Goal: Task Accomplishment & Management: Use online tool/utility

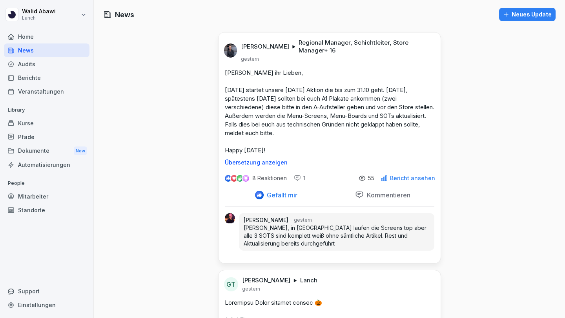
click at [23, 64] on div "Audits" at bounding box center [46, 64] width 85 height 14
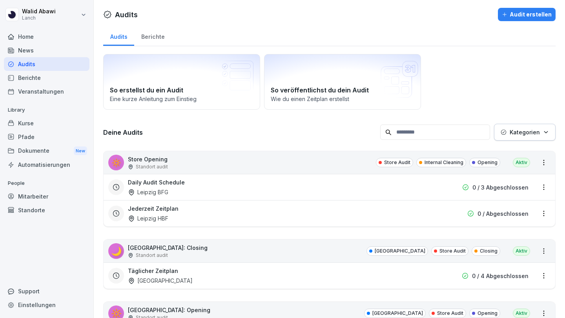
click at [528, 128] on p "Kategorien" at bounding box center [524, 132] width 30 height 8
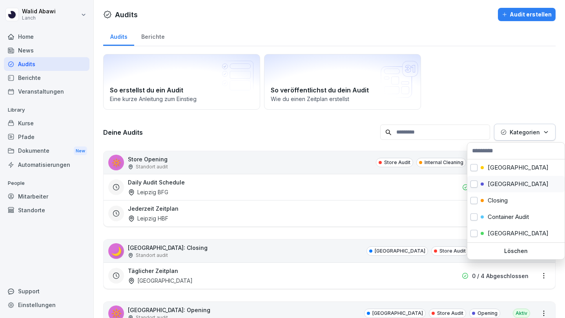
click at [471, 185] on button "button" at bounding box center [473, 184] width 7 height 7
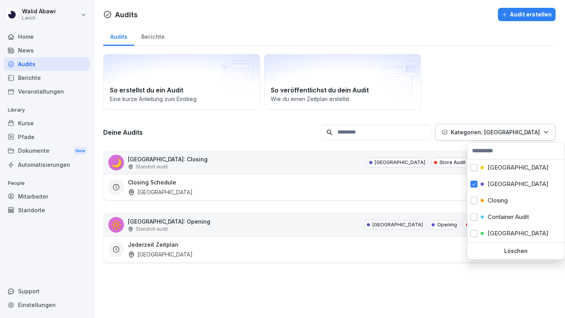
click at [427, 289] on html "[PERSON_NAME] Lanch Home News Audits Berichte Veranstaltungen Library Kurse Pfa…" at bounding box center [282, 159] width 565 height 318
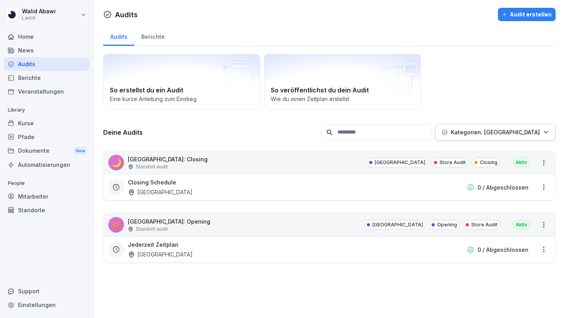
click at [150, 35] on div "Berichte" at bounding box center [152, 36] width 37 height 20
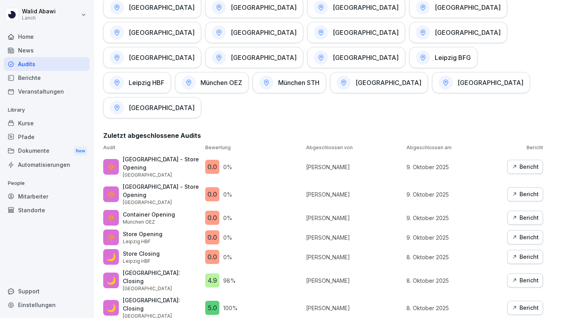
scroll to position [429, 0]
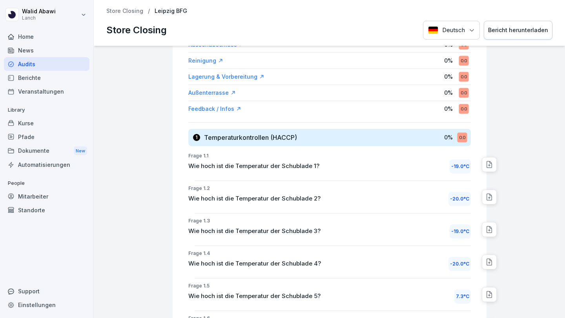
scroll to position [7, 0]
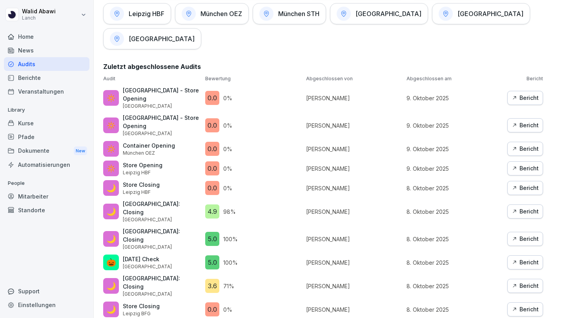
scroll to position [506, 0]
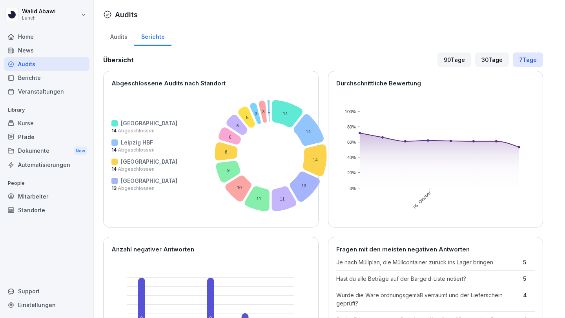
click at [31, 64] on div "Audits" at bounding box center [46, 64] width 85 height 14
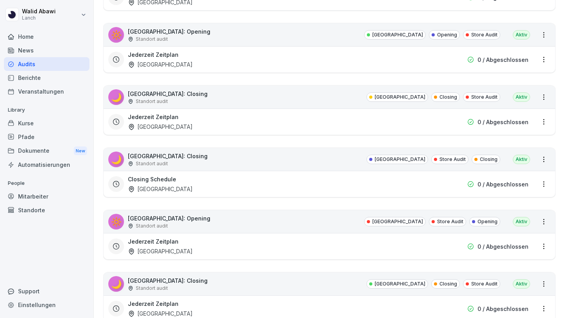
scroll to position [1224, 0]
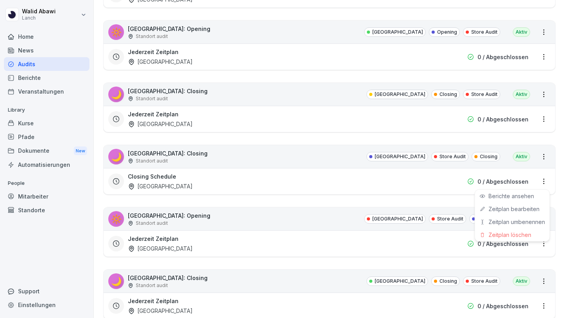
click at [545, 183] on html "[PERSON_NAME] Lanch Home News Audits Berichte Veranstaltungen Library Kurse Pfa…" at bounding box center [282, 159] width 565 height 318
click at [0, 0] on link "Zeitplan bearbeiten" at bounding box center [0, 0] width 0 height 0
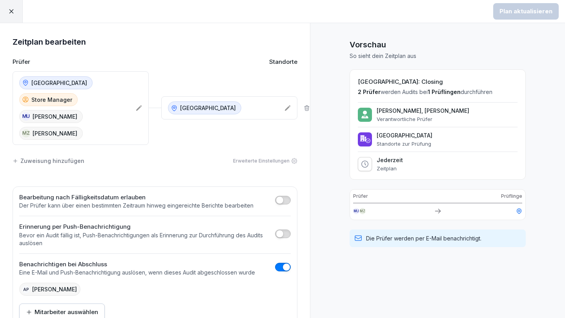
scroll to position [4, 0]
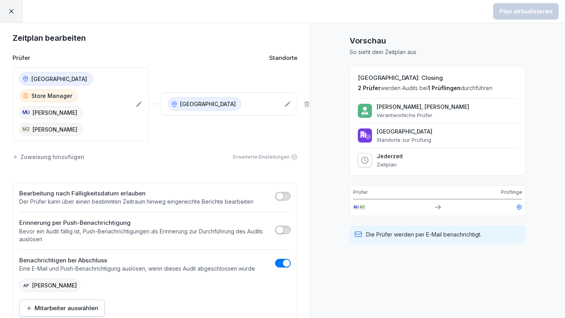
click at [8, 9] on icon at bounding box center [11, 11] width 7 height 7
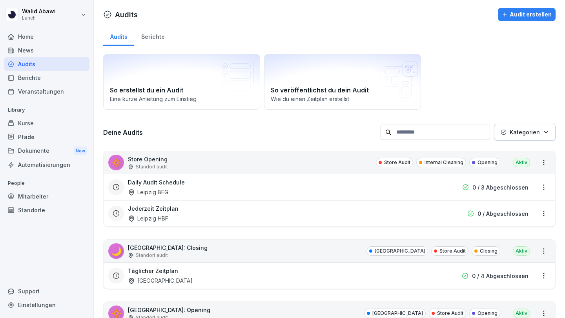
click at [38, 213] on div "Standorte" at bounding box center [46, 211] width 85 height 14
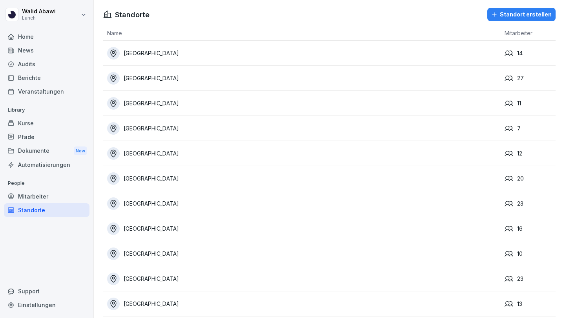
click at [122, 153] on div "[GEOGRAPHIC_DATA]" at bounding box center [303, 153] width 393 height 13
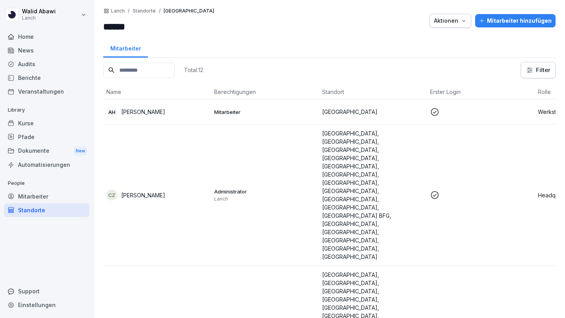
click at [35, 64] on div "Audits" at bounding box center [46, 64] width 85 height 14
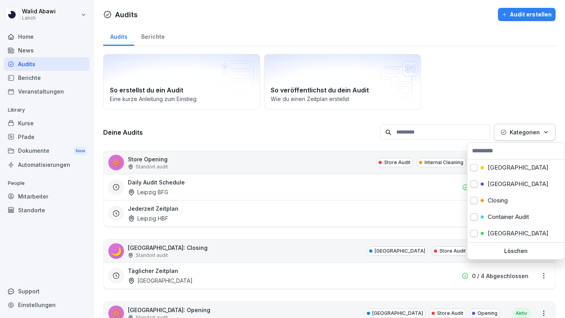
click at [520, 127] on button "Kategorien" at bounding box center [525, 132] width 62 height 17
click at [479, 184] on div "[GEOGRAPHIC_DATA]" at bounding box center [515, 184] width 97 height 16
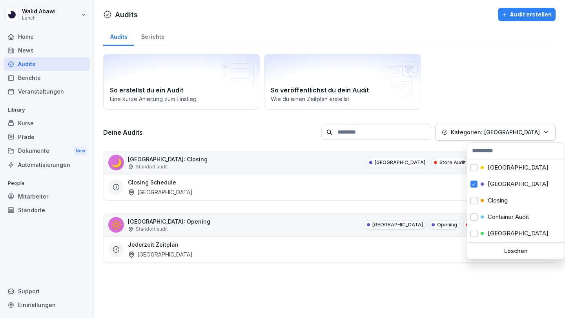
click at [388, 291] on html "[PERSON_NAME] Lanch Home News Audits Berichte Veranstaltungen Library Kurse Pfa…" at bounding box center [282, 159] width 565 height 318
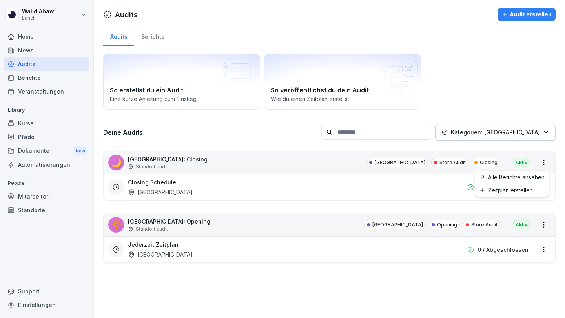
click at [545, 159] on html "[PERSON_NAME] Lanch Home News Audits Berichte Veranstaltungen Library Kurse Pfa…" at bounding box center [282, 159] width 565 height 318
click at [541, 187] on html "[PERSON_NAME] Lanch Home News Audits Berichte Veranstaltungen Library Kurse Pfa…" at bounding box center [282, 159] width 565 height 318
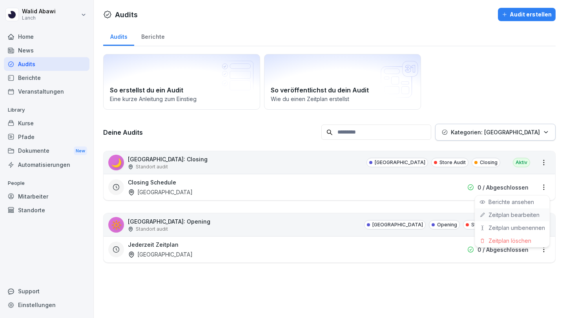
click at [0, 0] on link "Zeitplan bearbeiten" at bounding box center [0, 0] width 0 height 0
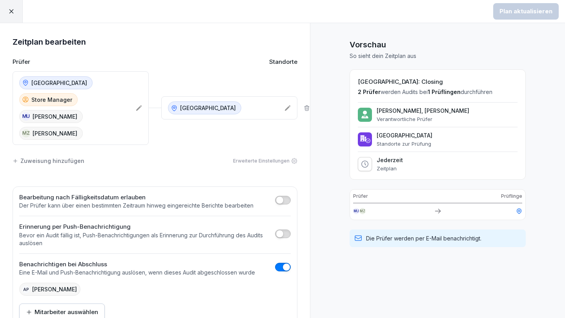
click at [8, 10] on icon at bounding box center [11, 11] width 7 height 7
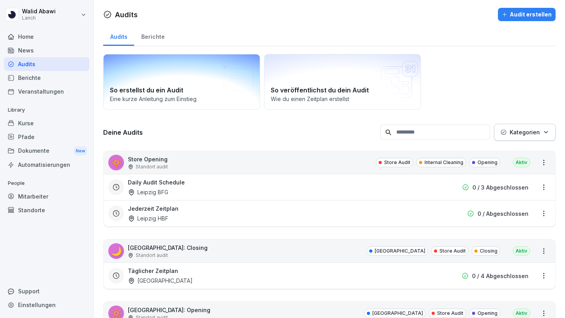
click at [147, 64] on div "So erstellst du ein Audit Eine kurze Anleitung zum Einstieg" at bounding box center [181, 82] width 157 height 56
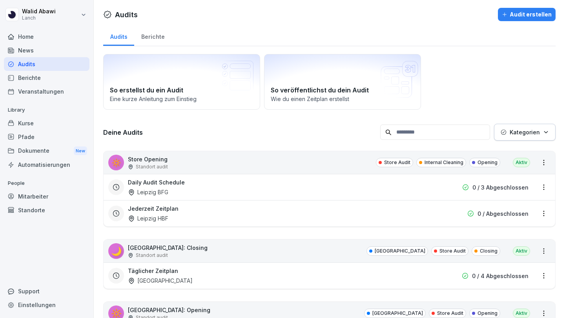
click at [513, 128] on p "Kategorien" at bounding box center [524, 132] width 30 height 8
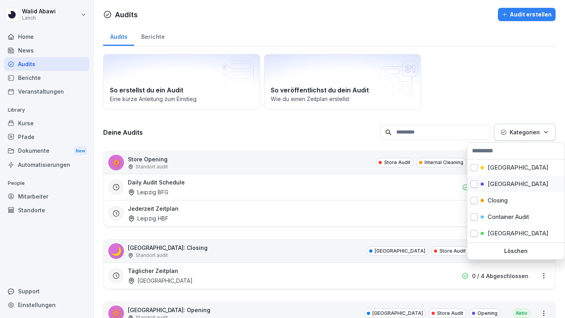
click at [478, 183] on div "[GEOGRAPHIC_DATA]" at bounding box center [515, 184] width 97 height 16
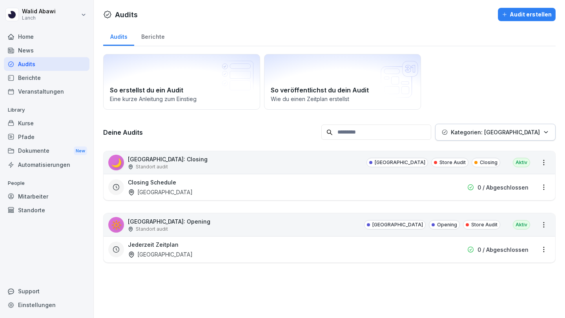
click at [395, 306] on html "[PERSON_NAME] Lanch Home News Audits Berichte Veranstaltungen Library Kurse Pfa…" at bounding box center [282, 159] width 565 height 318
click at [545, 162] on html "[PERSON_NAME] Lanch Home News Audits Berichte Veranstaltungen Library Kurse Pfa…" at bounding box center [282, 159] width 565 height 318
click at [0, 0] on link "Alle Berichte ansehen" at bounding box center [0, 0] width 0 height 0
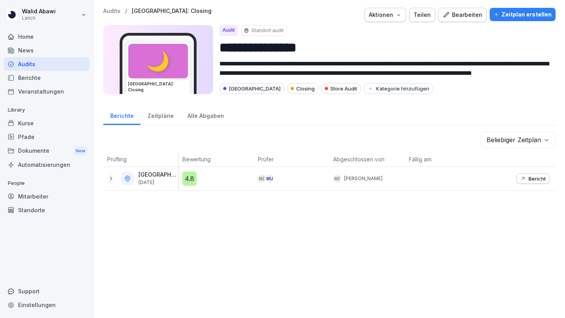
click at [523, 181] on icon "button" at bounding box center [523, 179] width 6 height 6
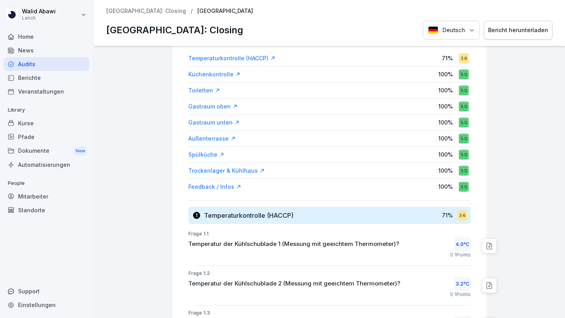
scroll to position [118, 0]
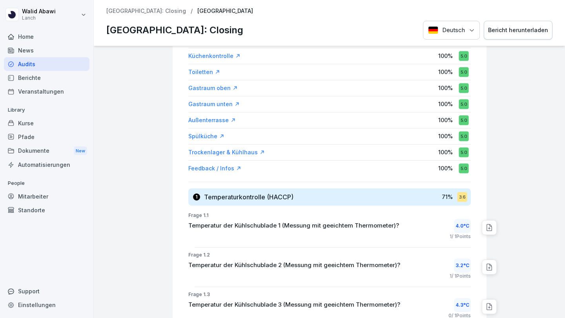
click at [488, 228] on icon at bounding box center [489, 228] width 8 height 8
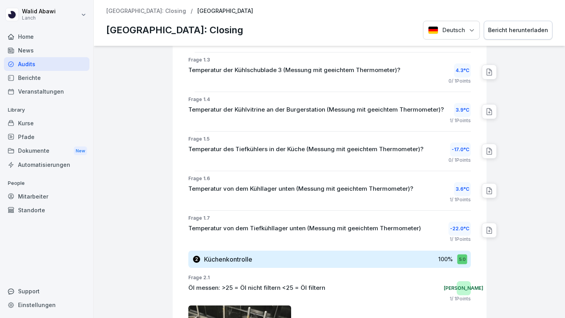
scroll to position [220, 0]
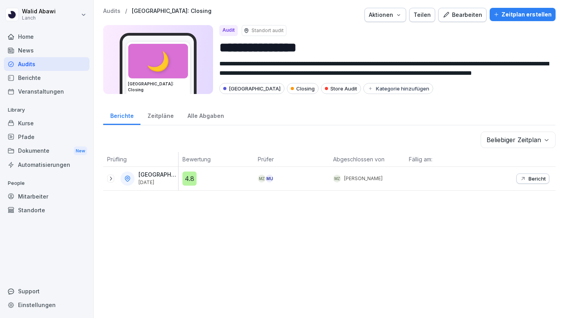
click at [458, 12] on div "Bearbeiten" at bounding box center [462, 15] width 40 height 9
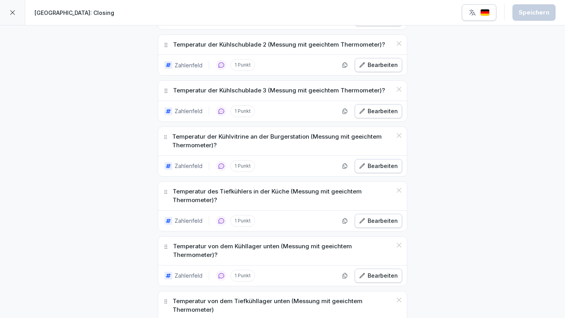
scroll to position [249, 0]
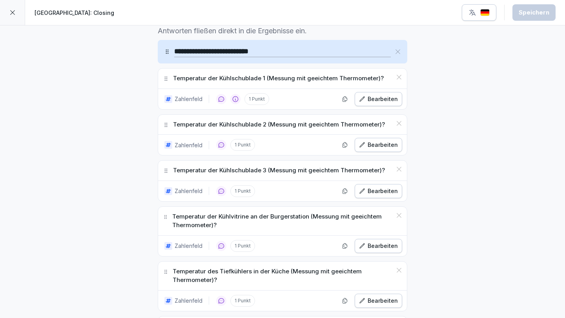
click at [13, 11] on icon at bounding box center [12, 12] width 6 height 6
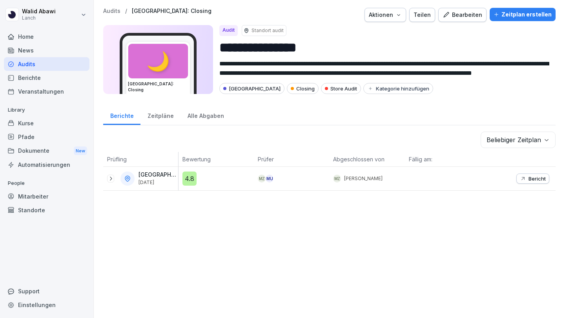
click at [468, 18] on div "Bearbeiten" at bounding box center [462, 15] width 40 height 9
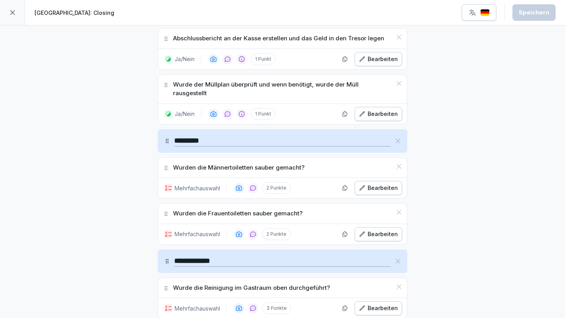
scroll to position [910, 0]
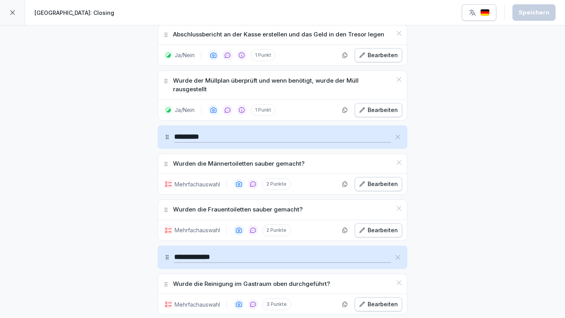
click at [399, 160] on icon at bounding box center [399, 163] width 6 height 6
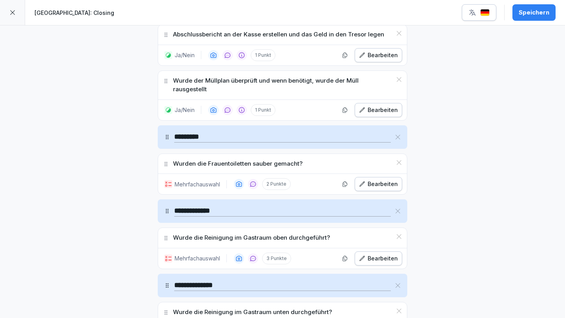
click at [399, 160] on icon at bounding box center [399, 163] width 6 height 6
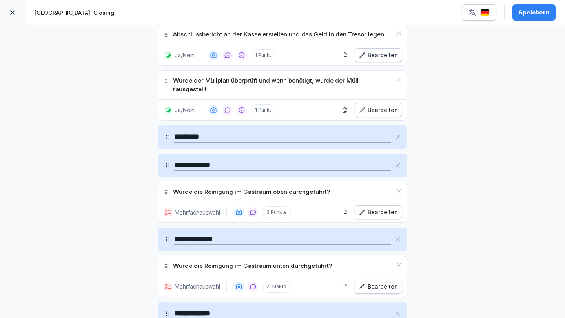
click at [399, 189] on icon at bounding box center [399, 191] width 5 height 5
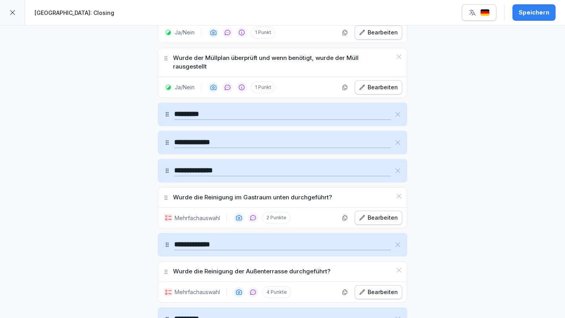
scroll to position [939, 0]
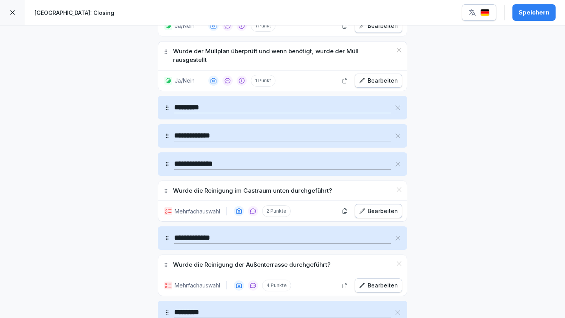
click at [399, 187] on icon at bounding box center [399, 189] width 5 height 5
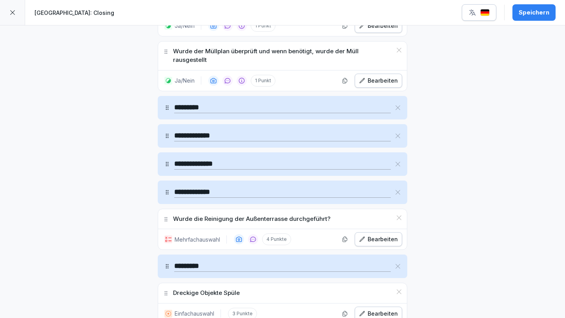
click at [398, 215] on icon at bounding box center [399, 218] width 6 height 6
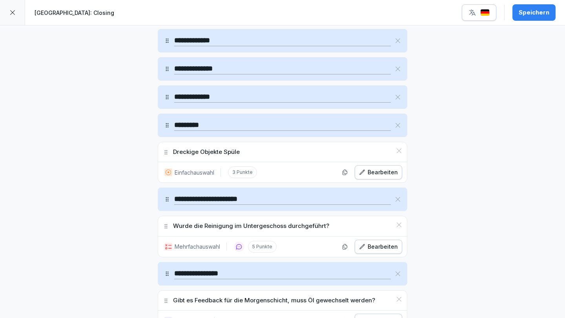
scroll to position [1039, 0]
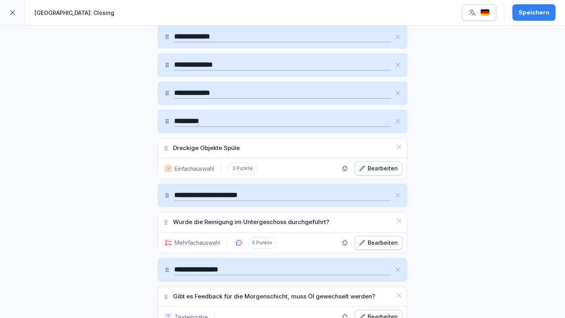
click at [399, 193] on icon at bounding box center [398, 196] width 6 height 6
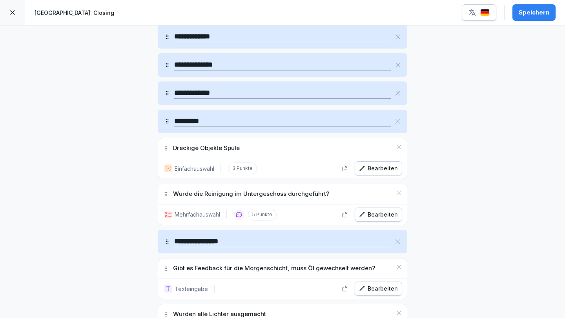
click at [400, 190] on icon at bounding box center [399, 193] width 6 height 6
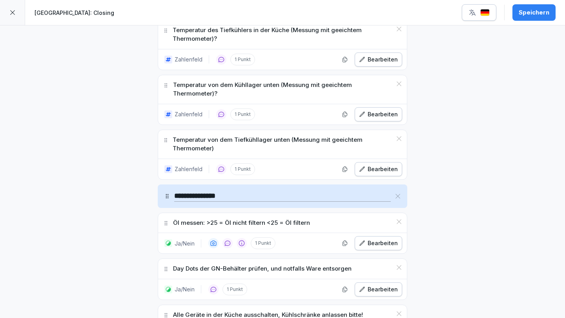
scroll to position [501, 0]
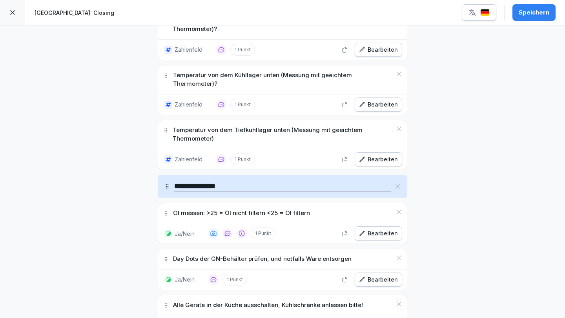
click at [528, 11] on div "Speichern" at bounding box center [533, 12] width 31 height 9
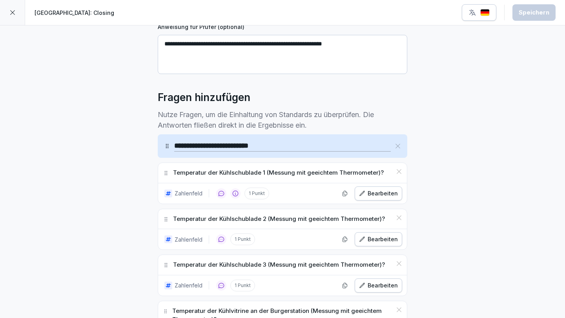
scroll to position [0, 0]
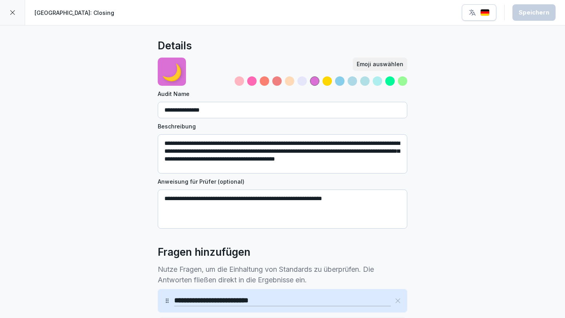
click at [13, 15] on icon at bounding box center [12, 12] width 6 height 6
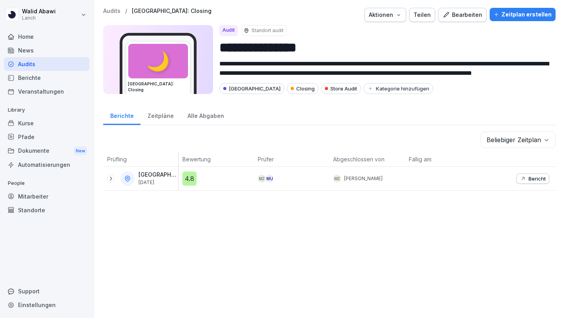
click at [44, 66] on div "Audits" at bounding box center [46, 64] width 85 height 14
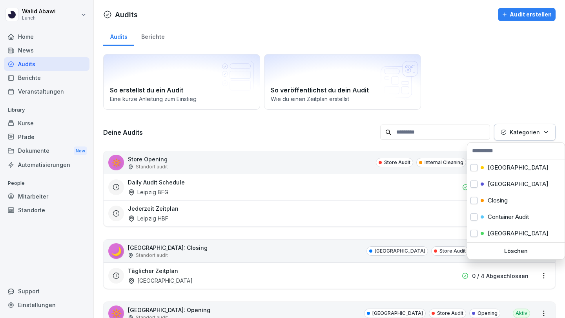
click at [529, 134] on p "Kategorien" at bounding box center [524, 132] width 30 height 8
click at [475, 182] on button "button" at bounding box center [473, 184] width 7 height 7
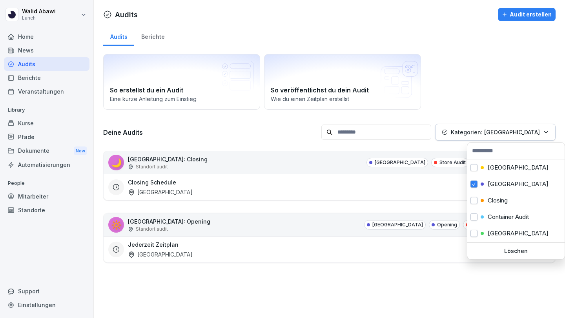
click at [447, 108] on html "[PERSON_NAME] Lanch Home News Audits Berichte Veranstaltungen Library Kurse Pfa…" at bounding box center [282, 159] width 565 height 318
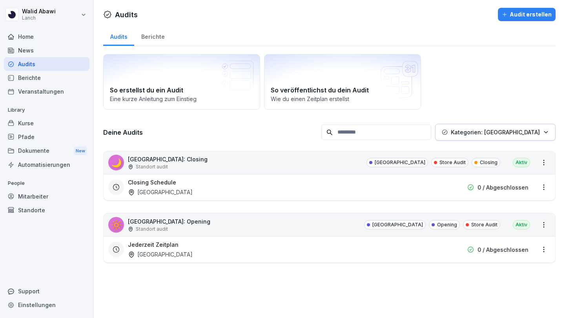
click at [452, 164] on p "Store Audit" at bounding box center [452, 162] width 26 height 7
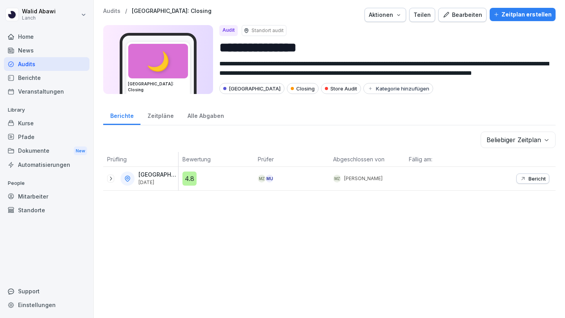
click at [476, 13] on div "Bearbeiten" at bounding box center [462, 15] width 40 height 9
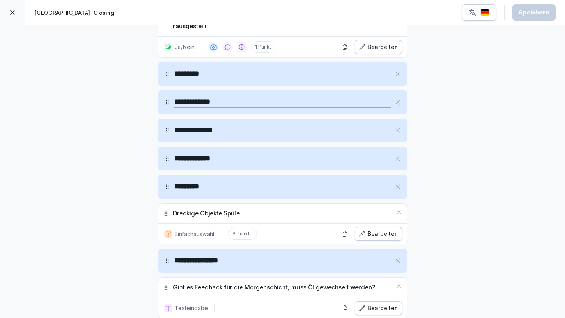
scroll to position [975, 0]
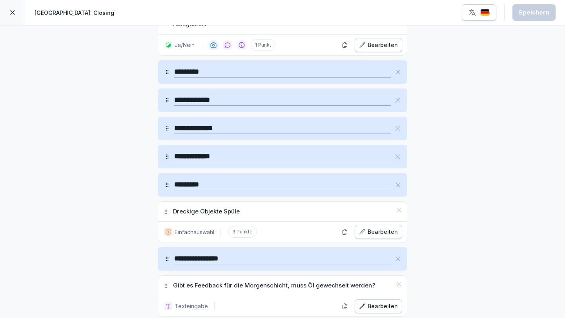
click at [166, 183] on icon at bounding box center [167, 185] width 3 height 4
click at [180, 180] on input "*********" at bounding box center [282, 185] width 216 height 11
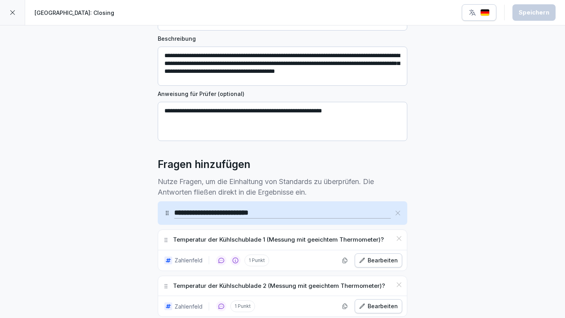
scroll to position [0, 0]
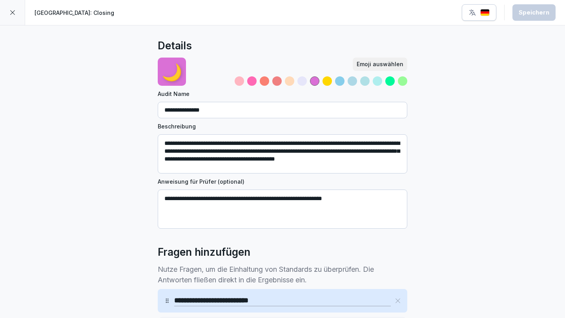
click at [11, 13] on icon at bounding box center [12, 12] width 6 height 6
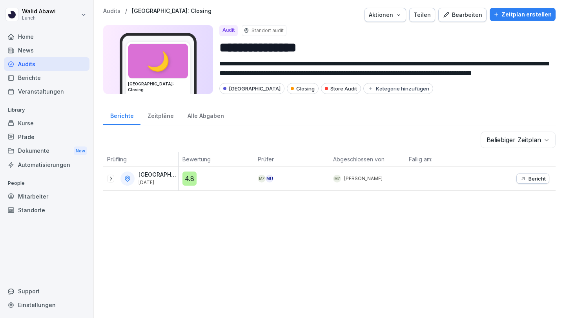
click at [465, 16] on div "Bearbeiten" at bounding box center [462, 15] width 40 height 9
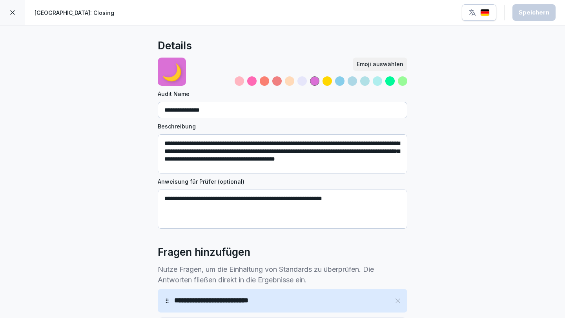
click at [10, 15] on icon at bounding box center [12, 12] width 6 height 6
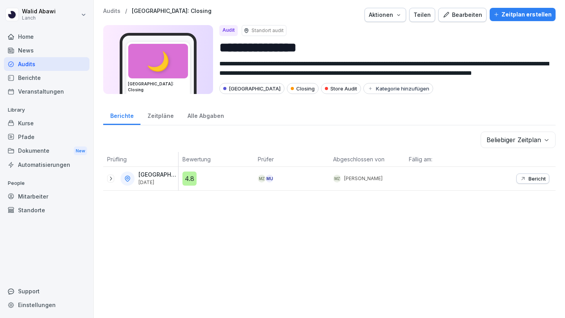
click at [516, 13] on div "Zeitplan erstellen" at bounding box center [522, 14] width 58 height 9
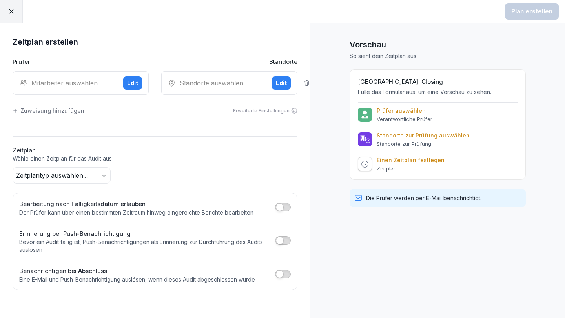
click at [9, 15] on div at bounding box center [11, 11] width 23 height 23
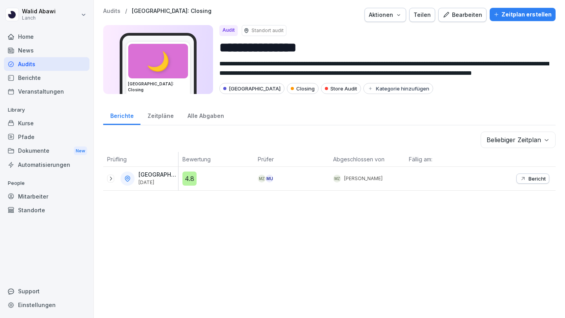
click at [401, 19] on button "Aktionen" at bounding box center [385, 15] width 42 height 14
click at [433, 40] on html "**********" at bounding box center [282, 159] width 565 height 318
click at [460, 15] on div "Bearbeiten" at bounding box center [462, 15] width 40 height 9
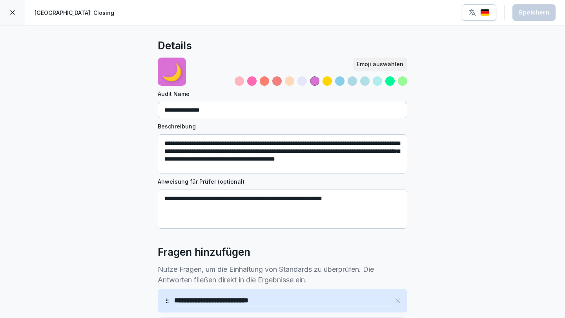
click at [13, 11] on icon at bounding box center [12, 12] width 6 height 6
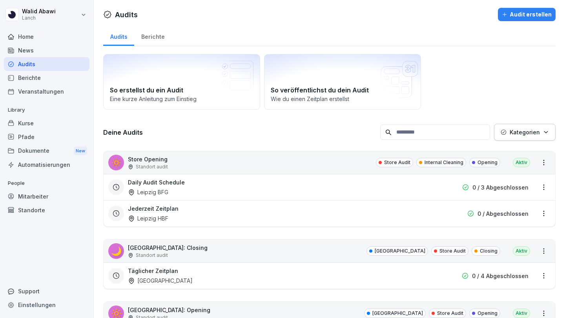
click at [527, 133] on p "Kategorien" at bounding box center [524, 132] width 30 height 8
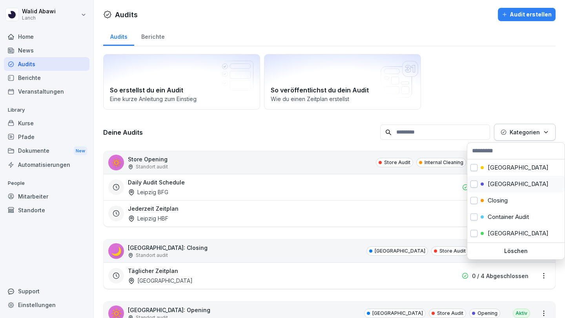
click at [475, 187] on button "button" at bounding box center [473, 184] width 7 height 7
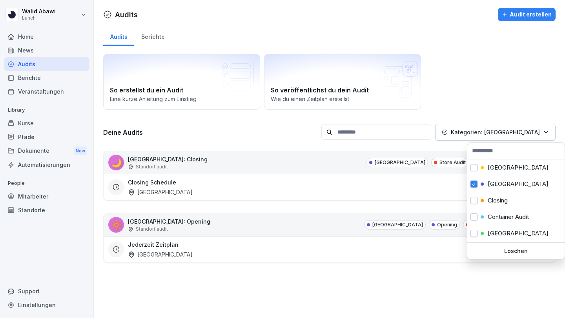
click at [471, 103] on html "[PERSON_NAME] Lanch Home News Audits Berichte Veranstaltungen Library Kurse Pfa…" at bounding box center [282, 159] width 565 height 318
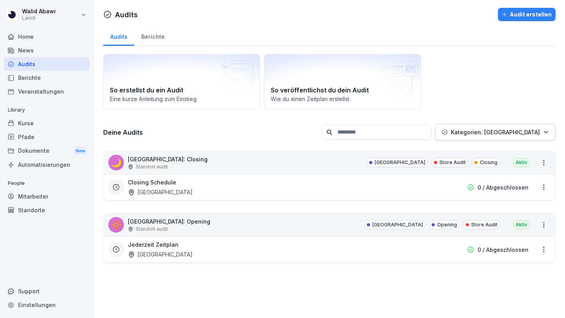
click at [544, 225] on html "[PERSON_NAME] Lanch Home News Audits Berichte Veranstaltungen Library Kurse Pfa…" at bounding box center [282, 159] width 565 height 318
click at [0, 0] on link "Alle Berichte ansehen" at bounding box center [0, 0] width 0 height 0
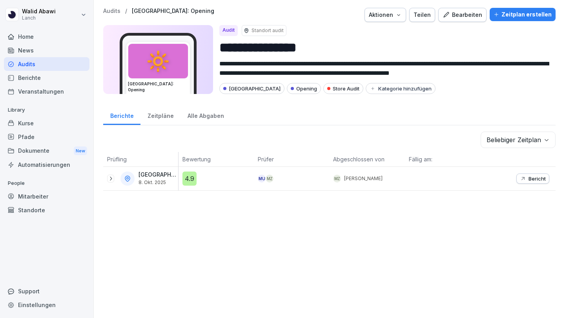
click at [473, 16] on div "Bearbeiten" at bounding box center [462, 15] width 40 height 9
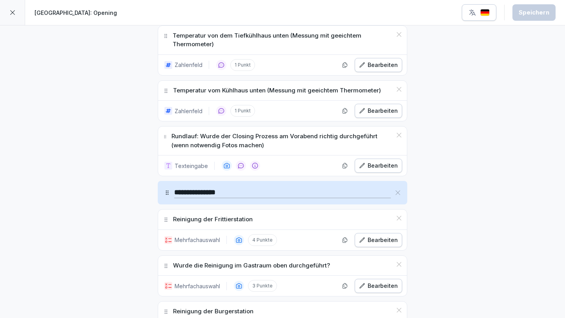
scroll to position [472, 0]
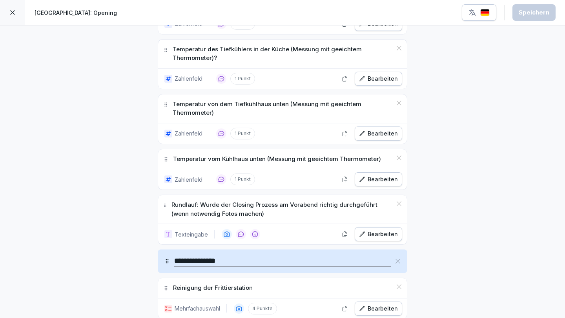
click at [10, 11] on icon at bounding box center [12, 12] width 6 height 6
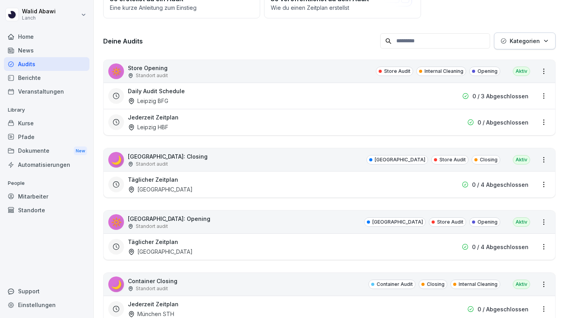
scroll to position [104, 0]
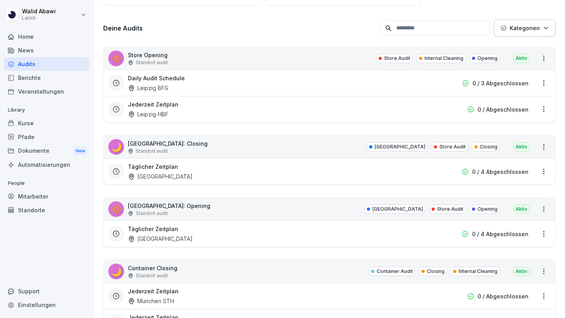
click at [540, 147] on html "[PERSON_NAME] Lanch Home News Audits Berichte Veranstaltungen Library Kurse Pfa…" at bounding box center [282, 159] width 565 height 318
click at [0, 0] on link "Alle Berichte ansehen" at bounding box center [0, 0] width 0 height 0
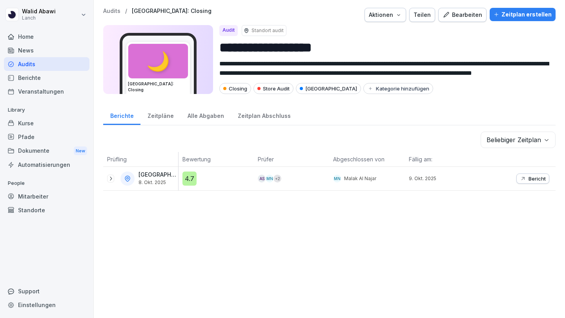
click at [472, 21] on button "Bearbeiten" at bounding box center [462, 15] width 48 height 14
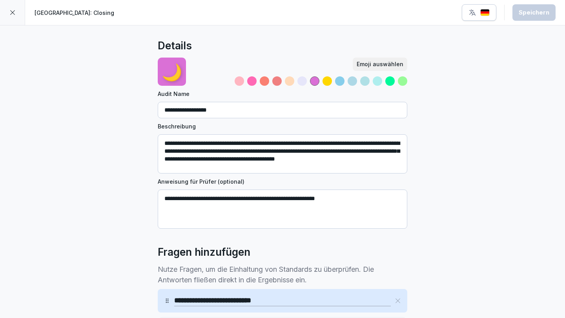
click at [9, 10] on div at bounding box center [12, 12] width 25 height 25
